Goal: Task Accomplishment & Management: Use online tool/utility

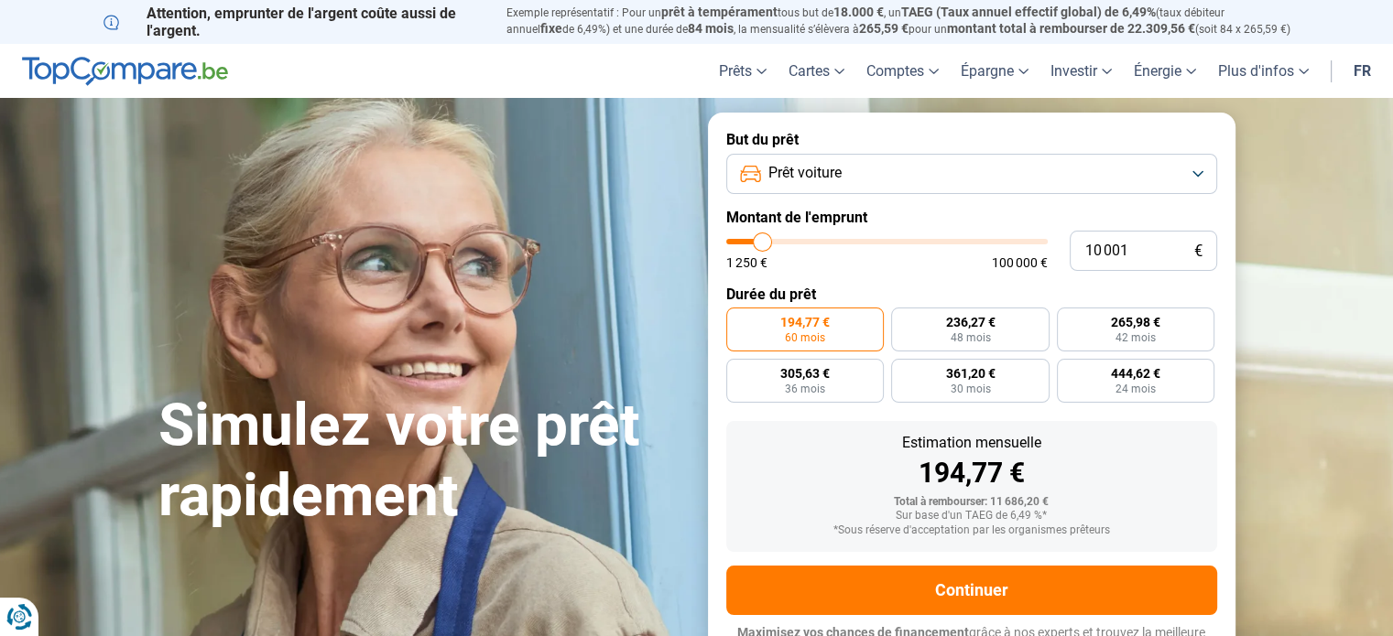
click at [874, 175] on button "Prêt voiture" at bounding box center [971, 174] width 491 height 40
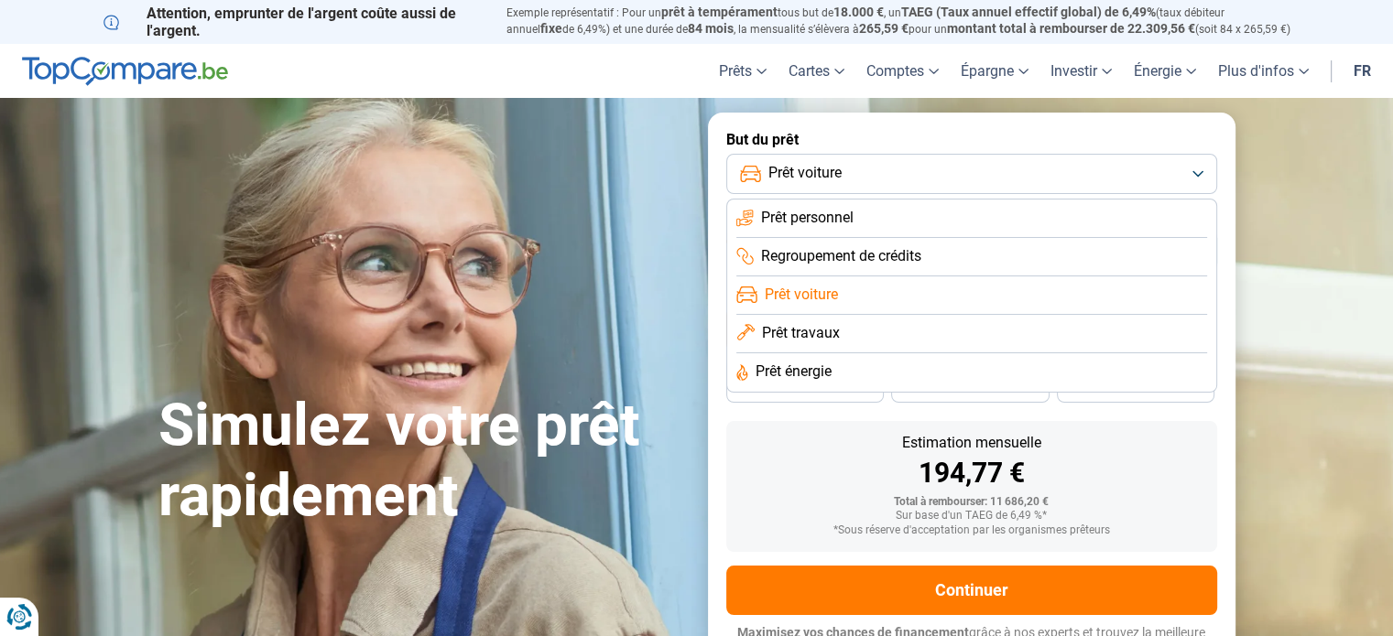
click at [874, 175] on button "Prêt voiture" at bounding box center [971, 174] width 491 height 40
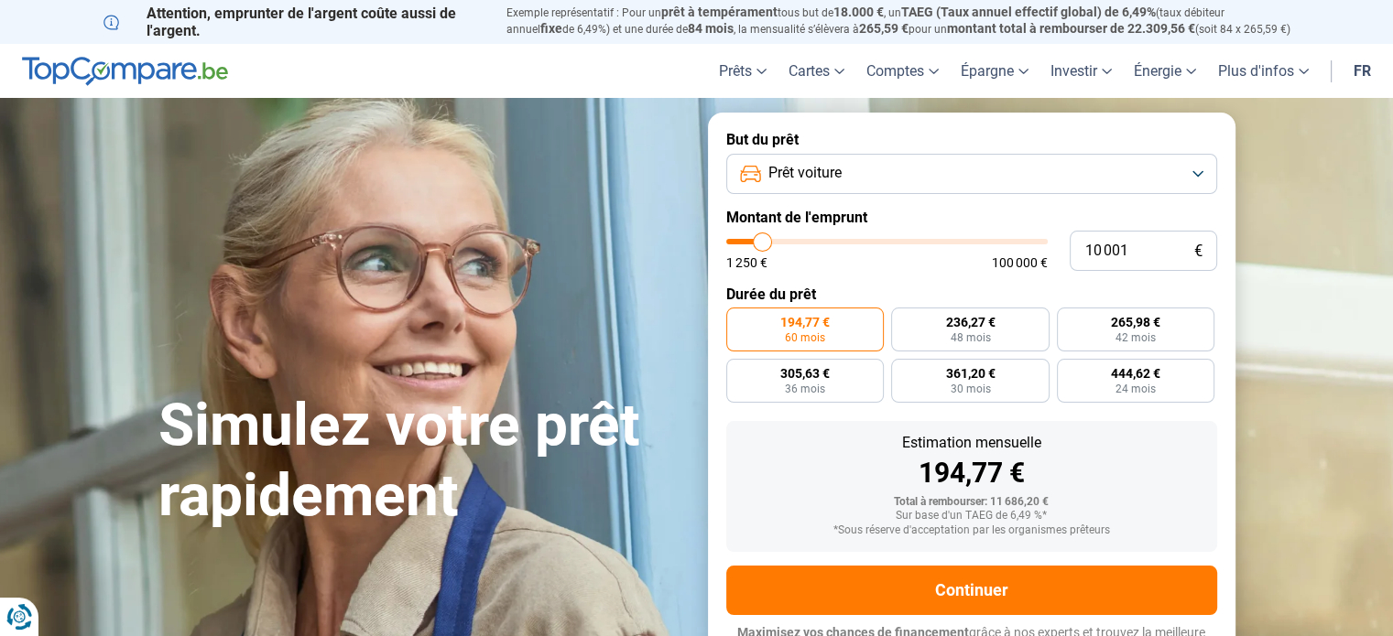
type input "10 250"
type input "10250"
type input "12 250"
type input "12250"
type input "12 500"
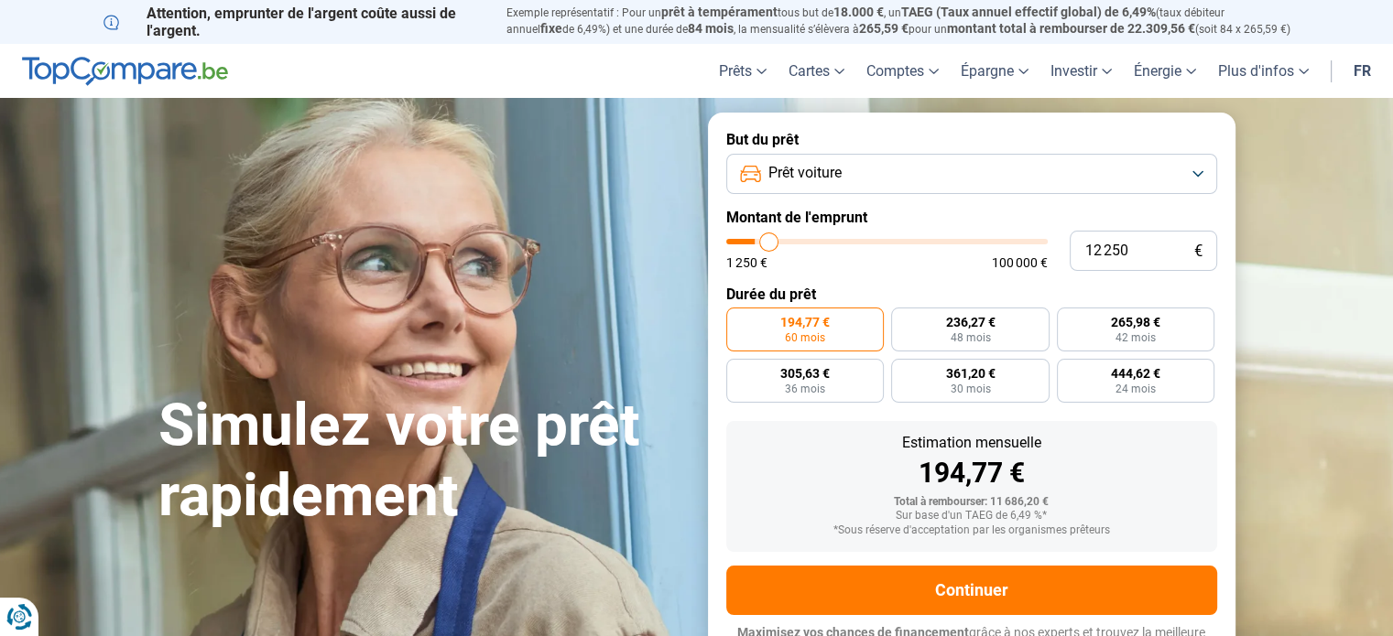
type input "12500"
type input "13 500"
type input "13500"
type input "14 250"
type input "14250"
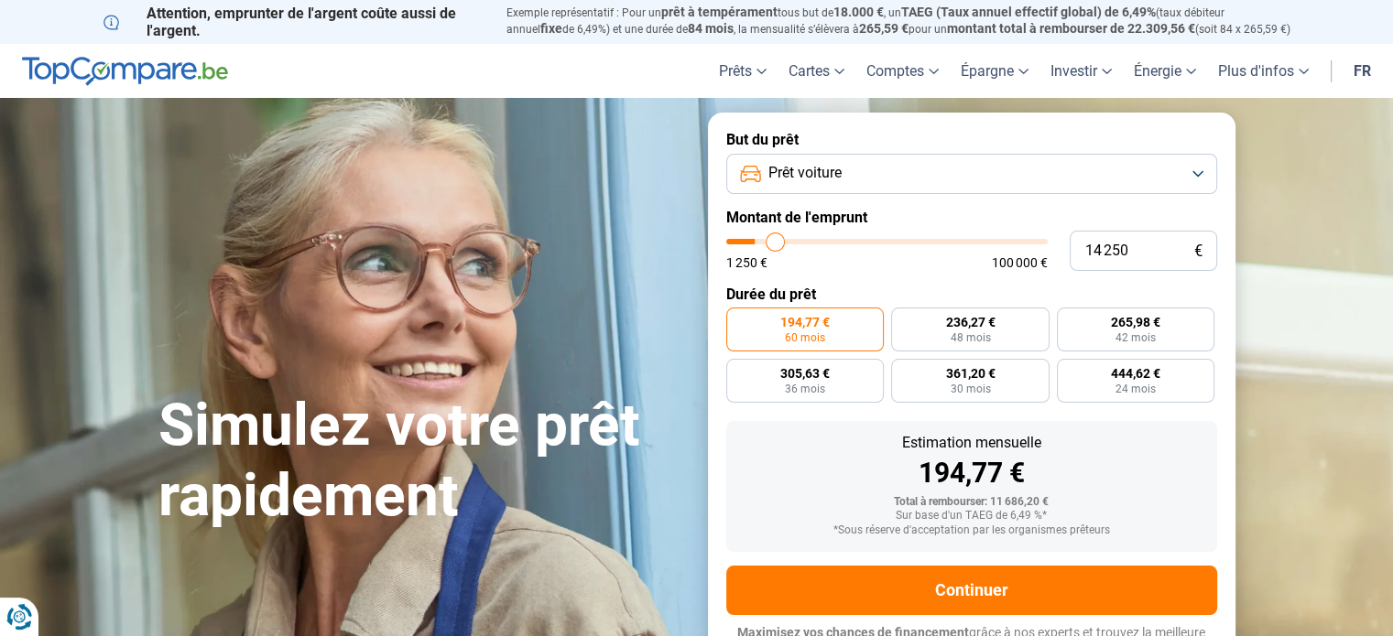
type input "14 750"
type input "14750"
type input "15 000"
drag, startPoint x: 763, startPoint y: 243, endPoint x: 777, endPoint y: 241, distance: 14.8
type input "15000"
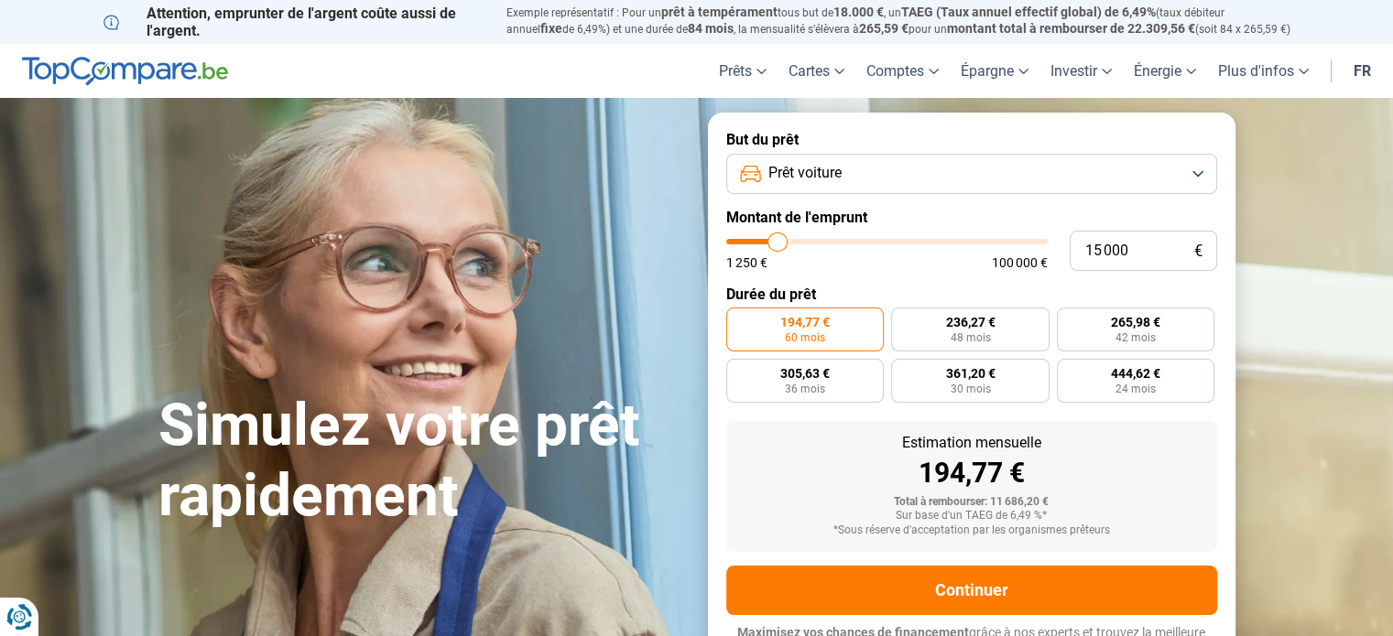
click at [777, 241] on input "range" at bounding box center [886, 241] width 321 height 5
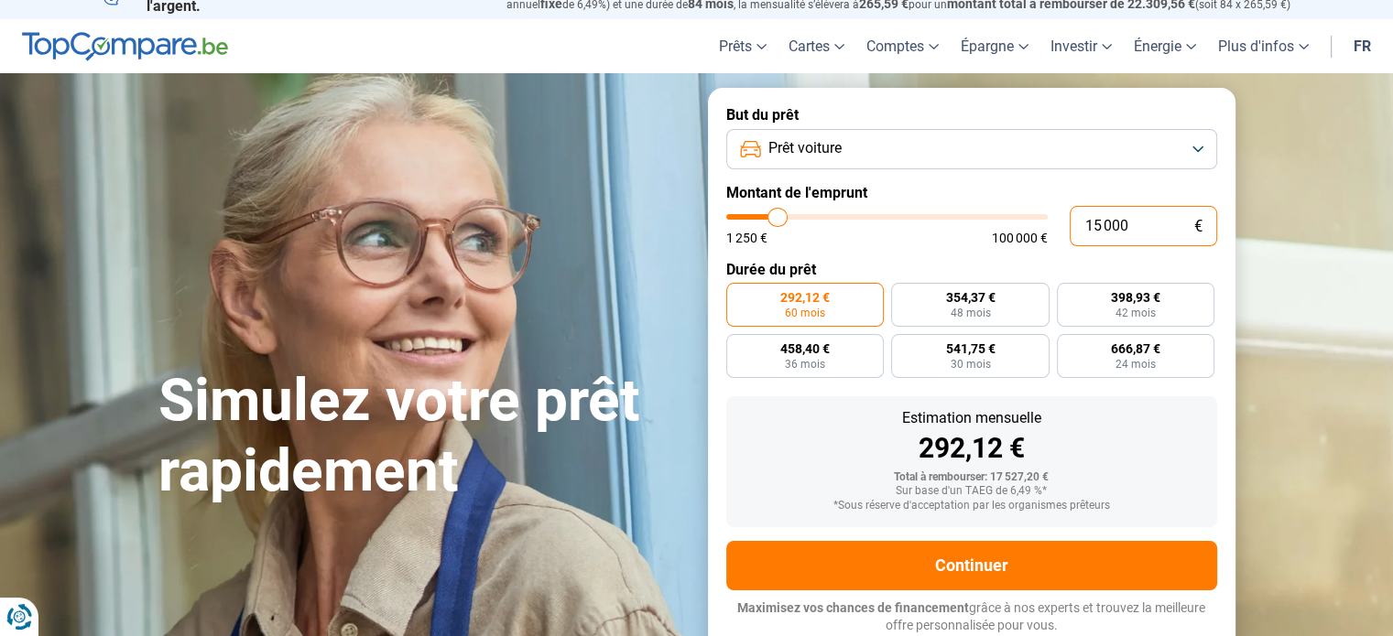
click at [1145, 228] on input "15 000" at bounding box center [1142, 226] width 147 height 40
click at [976, 303] on span "354,37 €" at bounding box center [969, 297] width 49 height 13
click at [903, 295] on input "354,37 € 48 mois" at bounding box center [897, 289] width 12 height 12
radio input "true"
